Goal: Communication & Community: Share content

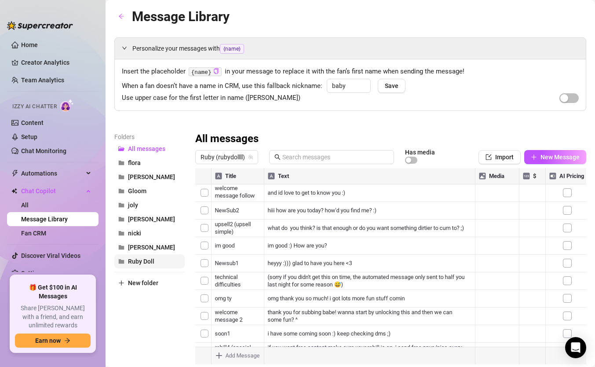
click at [140, 259] on span "Ruby Doll" at bounding box center [141, 261] width 26 height 7
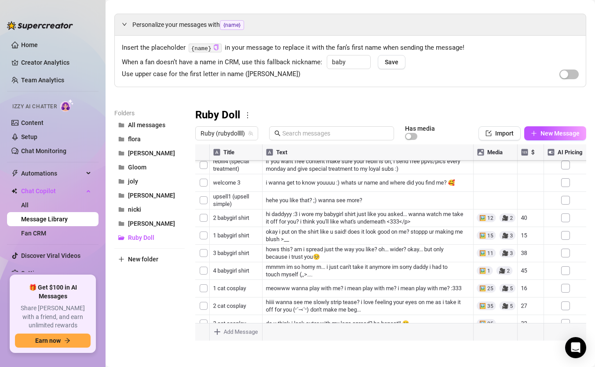
scroll to position [703, 0]
click at [153, 128] on span "All messages" at bounding box center [146, 124] width 37 height 7
click at [206, 179] on div at bounding box center [390, 242] width 391 height 196
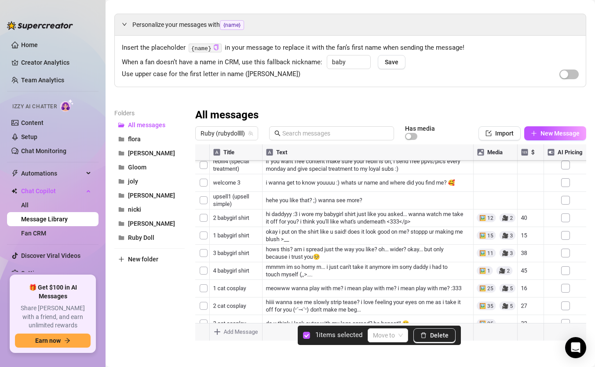
scroll to position [738, 0]
click at [203, 291] on div at bounding box center [390, 242] width 391 height 196
click at [202, 257] on div at bounding box center [390, 242] width 391 height 196
click at [411, 317] on div "Move to" at bounding box center [391, 335] width 40 height 14
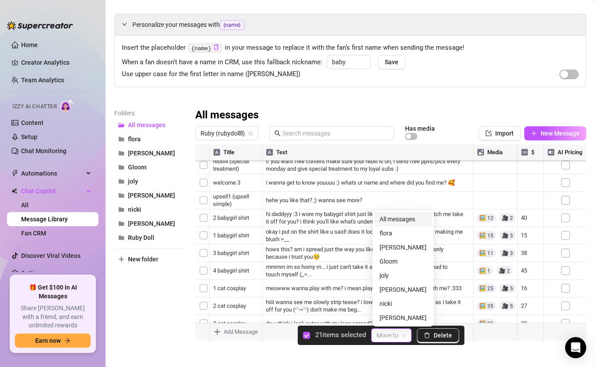
click at [411, 317] on div "Move to" at bounding box center [391, 335] width 40 height 14
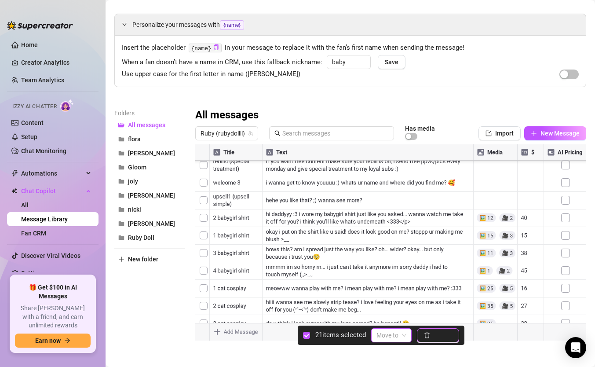
click at [429, 317] on icon "delete" at bounding box center [427, 335] width 6 height 6
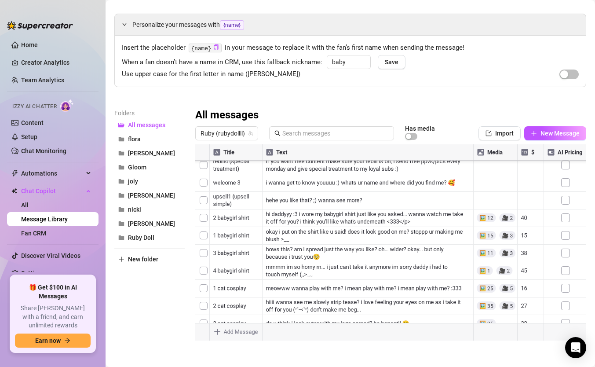
scroll to position [940, 0]
click at [203, 214] on div at bounding box center [390, 242] width 391 height 196
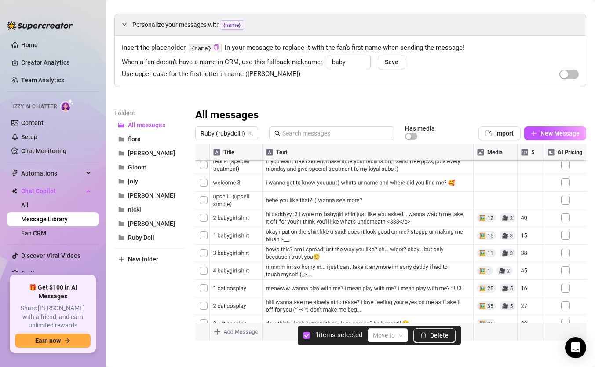
click at [207, 247] on div at bounding box center [390, 242] width 391 height 196
click at [421, 317] on button "Delete" at bounding box center [434, 335] width 42 height 14
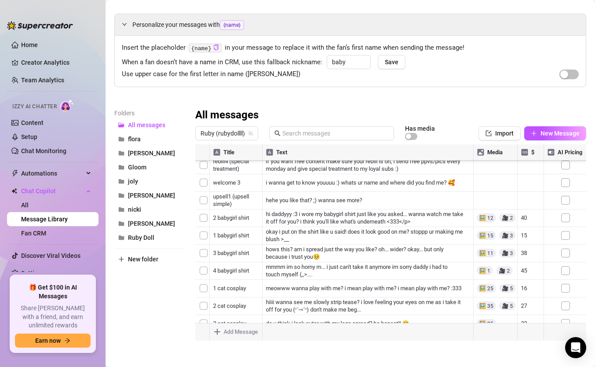
scroll to position [748, 0]
click at [205, 228] on div at bounding box center [390, 242] width 391 height 196
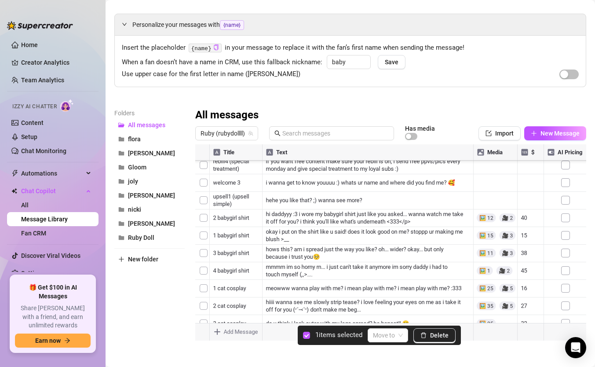
scroll to position [617, 0]
click at [205, 220] on div at bounding box center [390, 242] width 391 height 196
click at [441, 317] on span "Delete" at bounding box center [439, 334] width 18 height 7
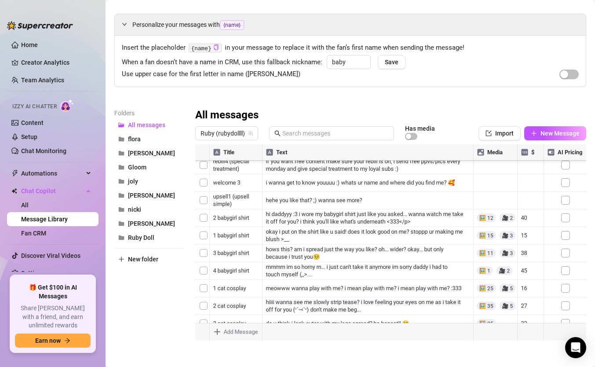
scroll to position [569, 0]
click at [205, 249] on div at bounding box center [390, 242] width 391 height 196
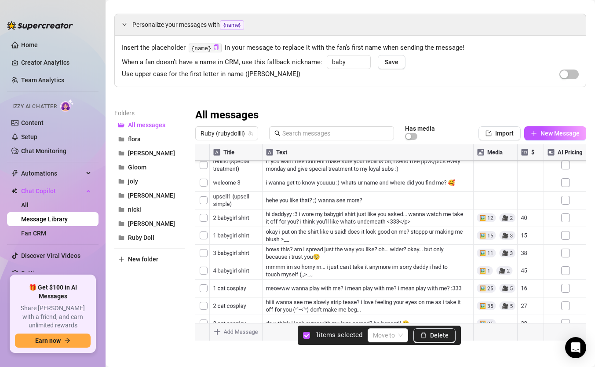
scroll to position [516, 0]
click at [207, 181] on div at bounding box center [390, 242] width 391 height 196
click at [436, 317] on button "Delete" at bounding box center [434, 335] width 42 height 14
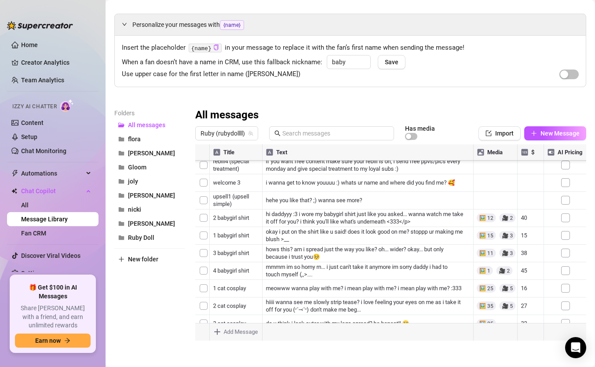
scroll to position [332, 0]
click at [204, 242] on div at bounding box center [390, 242] width 391 height 196
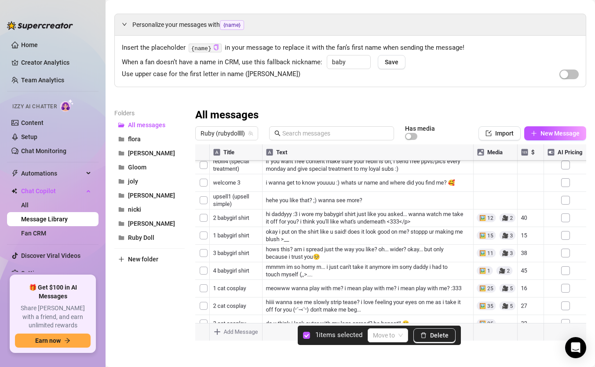
scroll to position [289, 0]
click at [204, 231] on div at bounding box center [390, 242] width 391 height 196
click at [207, 211] on div at bounding box center [390, 242] width 391 height 196
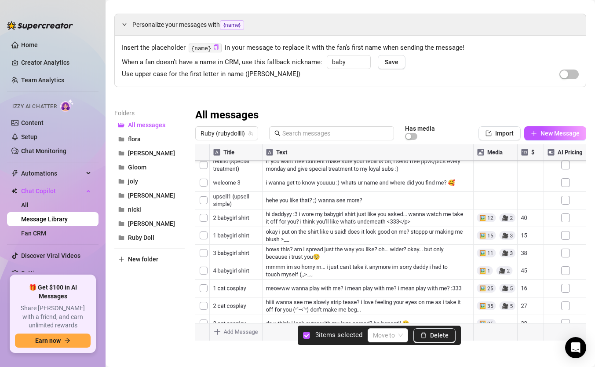
click at [201, 221] on div at bounding box center [390, 242] width 391 height 196
click at [203, 210] on div at bounding box center [390, 242] width 391 height 196
click at [203, 204] on div at bounding box center [390, 242] width 391 height 196
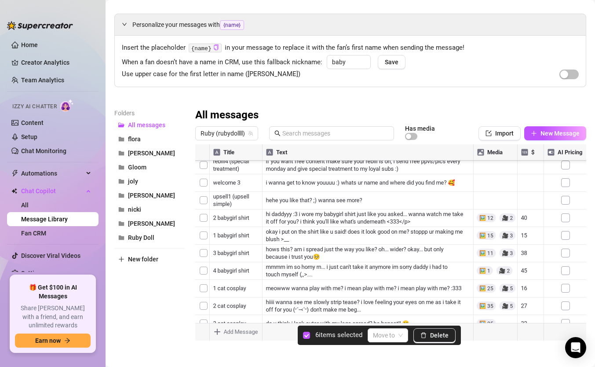
click at [204, 229] on div at bounding box center [390, 242] width 391 height 196
click at [203, 215] on div at bounding box center [390, 242] width 391 height 196
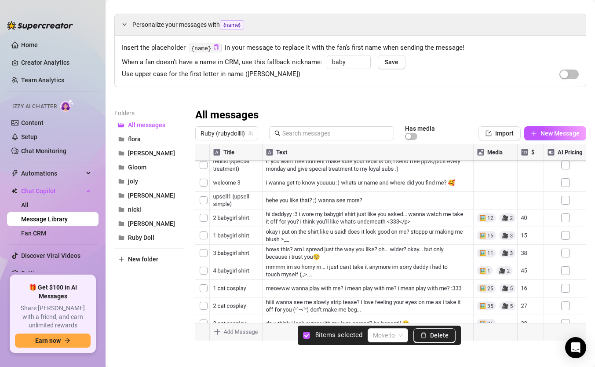
click at [203, 233] on div at bounding box center [390, 242] width 391 height 196
click at [203, 212] on div at bounding box center [390, 242] width 391 height 196
click at [436, 317] on span "Delete" at bounding box center [442, 334] width 18 height 7
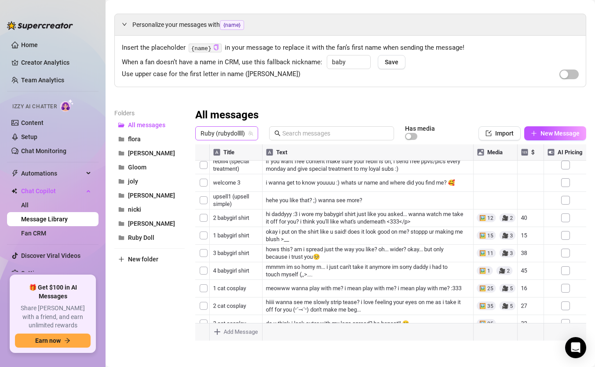
click at [229, 130] on span "Ruby (rubydollll)" at bounding box center [226, 133] width 52 height 13
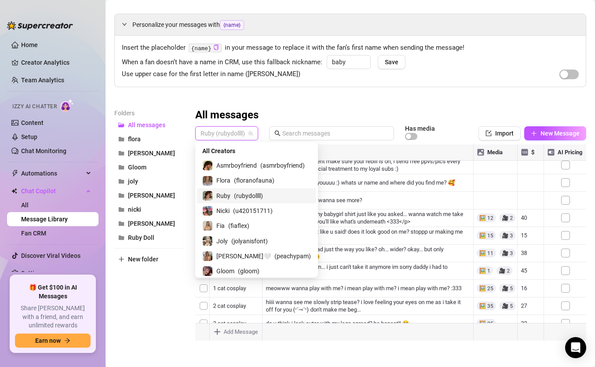
click at [241, 201] on div "Ruby ( rubydollll )" at bounding box center [256, 195] width 119 height 15
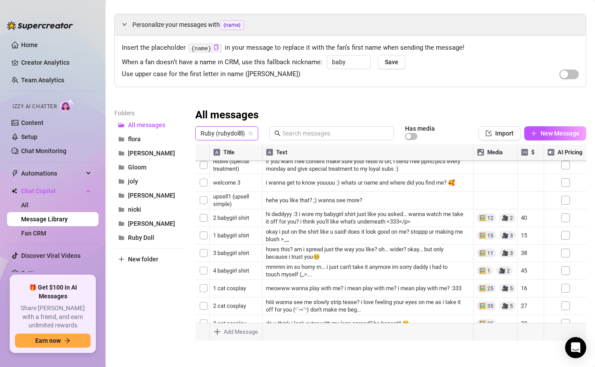
scroll to position [630, 0]
click at [371, 230] on div at bounding box center [390, 242] width 391 height 196
click at [400, 225] on div at bounding box center [390, 242] width 391 height 196
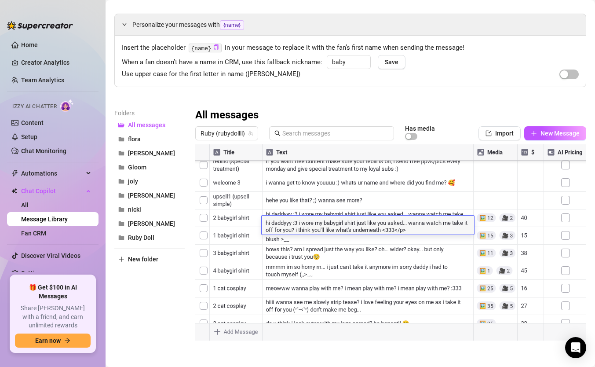
click at [411, 244] on div at bounding box center [390, 242] width 391 height 196
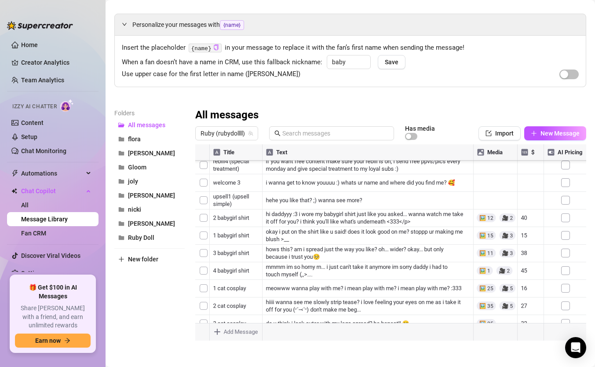
click at [415, 230] on div at bounding box center [390, 242] width 391 height 196
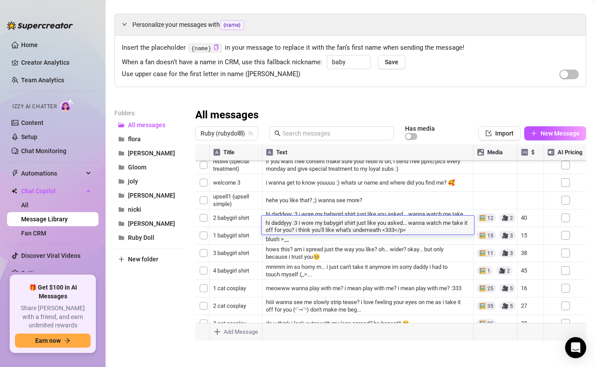
click at [422, 229] on textarea "hi daddyyy :3 i wore my babygirl shirt just like you asked... wanna watch me ta…" at bounding box center [368, 225] width 212 height 15
type textarea "hi daddyyy :3 i wore my babygirl shirt just like you asked... wanna watch me ta…"
click at [291, 222] on textarea "hi daddyyy :3 i wore my babygirl shirt just like you asked... wanna watch me ta…" at bounding box center [368, 225] width 212 height 15
click at [299, 223] on textarea "hi daddyyy :3 i wore my babygirl shirt just like you asked... wanna watch me ta…" at bounding box center [368, 225] width 212 height 15
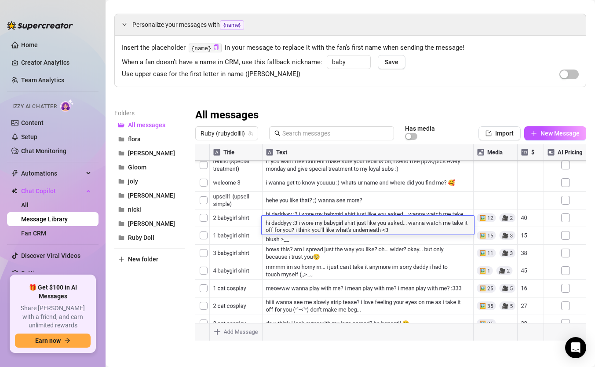
click at [295, 227] on textarea "hi daddyyy :3 i wore my babygirl shirt just like you asked... wanna watch me ta…" at bounding box center [368, 225] width 212 height 15
type textarea "hi daddy... i wore my babygirl shirt just like you asked... wanna watch me take…"
click at [353, 226] on textarea "hi daddy... i wore my babygirl shirt just like you asked... wanna watch me take…" at bounding box center [368, 225] width 212 height 15
click at [418, 230] on textarea "hi daddy... i wore my babygirl shirt just like you asked... wanna watch me take…" at bounding box center [368, 225] width 212 height 15
click at [353, 222] on textarea "hi daddy... i wore my babygirl shirt just like you asked... wanna watch me take…" at bounding box center [368, 225] width 212 height 15
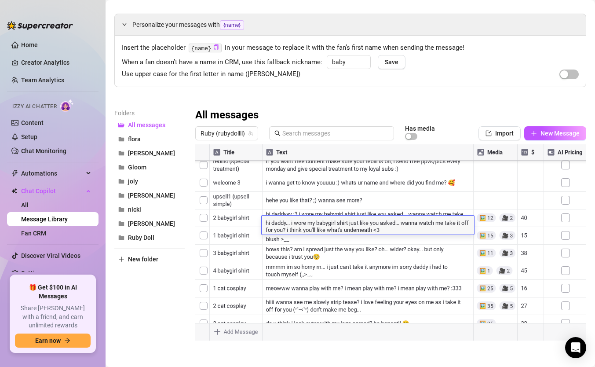
click at [400, 222] on textarea "hi daddy... i wore my babygirl shirt just like you asked... wanna watch me take…" at bounding box center [368, 225] width 212 height 15
click at [357, 228] on textarea "hi daddy... i wore my babygirl shirt... wanna watch me take it off for you? i t…" at bounding box center [368, 225] width 212 height 15
click at [306, 223] on textarea "hi daddy... i wore my babygirl shirt... wanna watch me take it off for you? i t…" at bounding box center [368, 225] width 212 height 15
type textarea "hi daddy... i wearing my babygirl shirt... wanna watch me take it off for you? …"
click at [350, 230] on textarea "hi daddy... i wearing my babygirl shirt... wanna watch me take it off for you? …" at bounding box center [368, 225] width 212 height 15
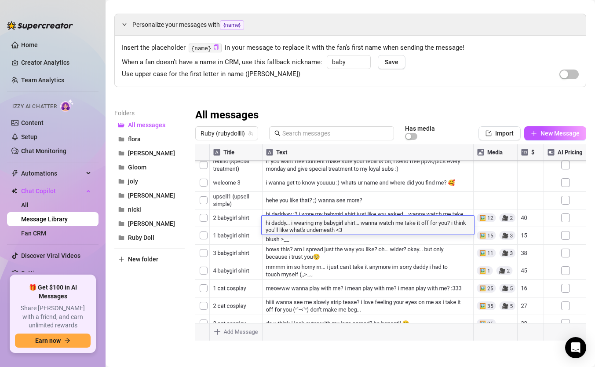
click at [365, 244] on div at bounding box center [390, 242] width 391 height 196
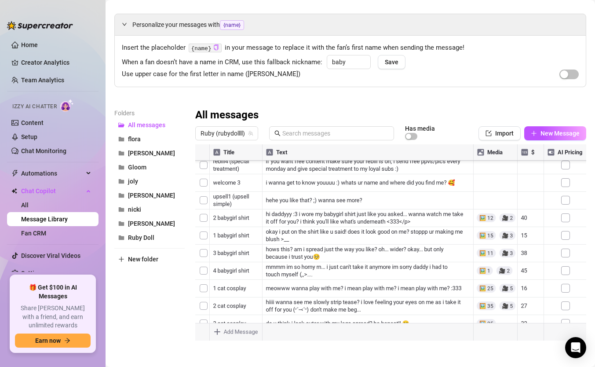
click at [294, 243] on div at bounding box center [390, 242] width 391 height 196
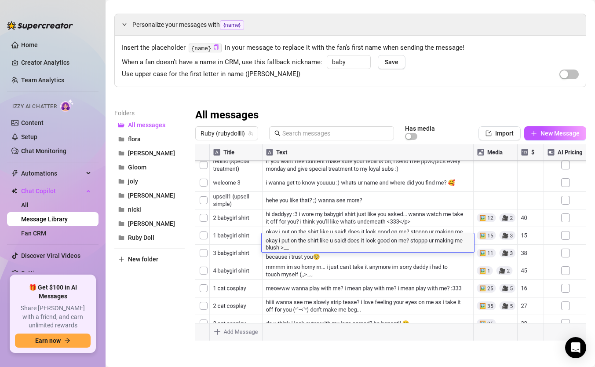
click at [294, 243] on textarea "okay i put on the shirt like u said! does it look good on me? stoppp ur making …" at bounding box center [368, 243] width 212 height 15
click at [308, 246] on textarea "okay i put on the shirt like u said! does it look good on me? stoppp ur making …" at bounding box center [368, 243] width 212 height 15
click at [333, 240] on textarea "okay i put on the shirt like u said! does it look good on me? stoppp ur making …" at bounding box center [368, 243] width 212 height 15
click at [360, 241] on textarea "okay i put on the shirt like u said! does it look good on me? stoppp ur making …" at bounding box center [368, 243] width 212 height 15
click at [350, 240] on textarea "okay i put on the shirt like u said! does it look good on me? stoppp ur making …" at bounding box center [368, 243] width 212 height 15
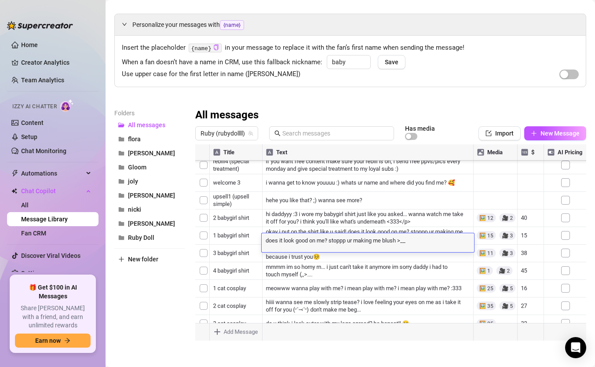
click at [331, 240] on textarea "does it look good on me? stoppp ur making me blush >__" at bounding box center [368, 240] width 212 height 8
type textarea "does it look good on me? :3"
click at [324, 265] on div at bounding box center [390, 242] width 391 height 196
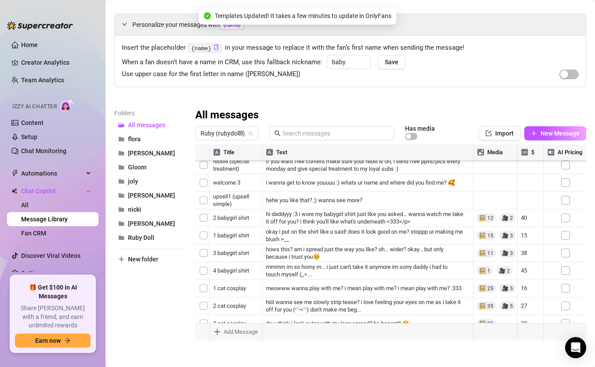
scroll to position [643, 0]
click at [239, 213] on div at bounding box center [390, 242] width 391 height 196
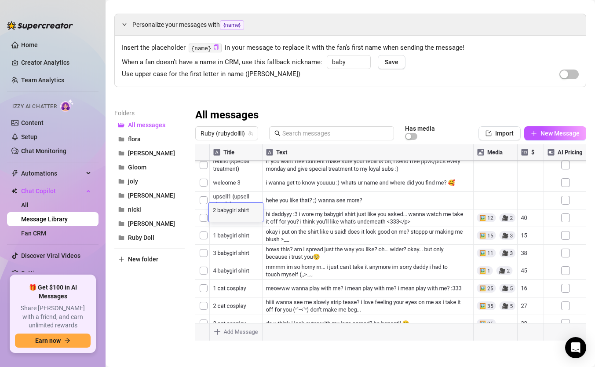
type textarea "q"
type textarea "1 BABYGIRL SEXT"
click at [280, 213] on div at bounding box center [390, 242] width 391 height 196
click at [241, 231] on div at bounding box center [390, 242] width 391 height 196
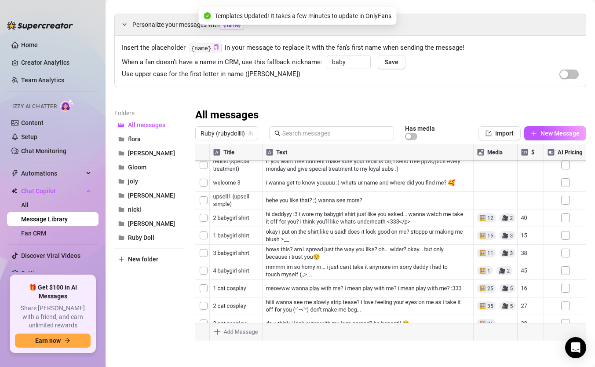
click at [241, 231] on div at bounding box center [390, 242] width 391 height 196
click at [235, 225] on textarea "1 babygirl shirt" at bounding box center [236, 227] width 54 height 8
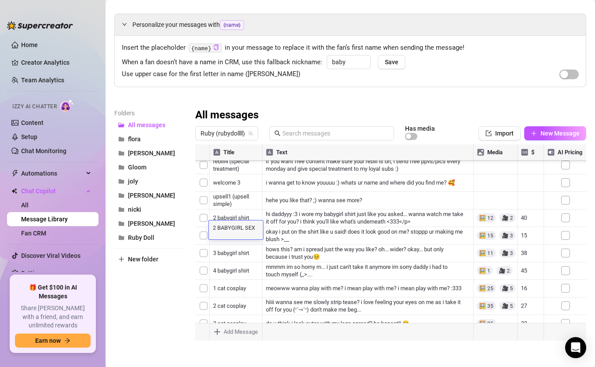
type textarea "2 BABYGIRL SEXT"
click at [294, 231] on div at bounding box center [390, 242] width 391 height 196
click at [141, 136] on button "flora" at bounding box center [149, 139] width 70 height 14
